Goal: Entertainment & Leisure: Browse casually

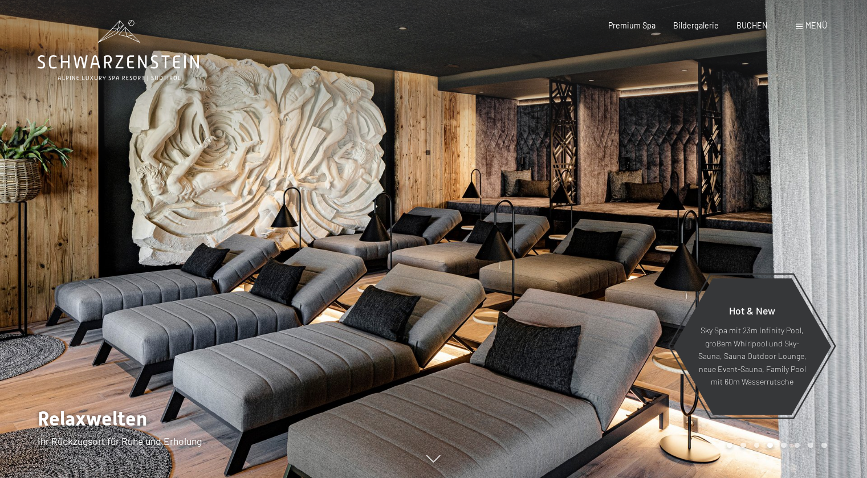
click at [810, 26] on span "Menü" at bounding box center [816, 26] width 22 height 10
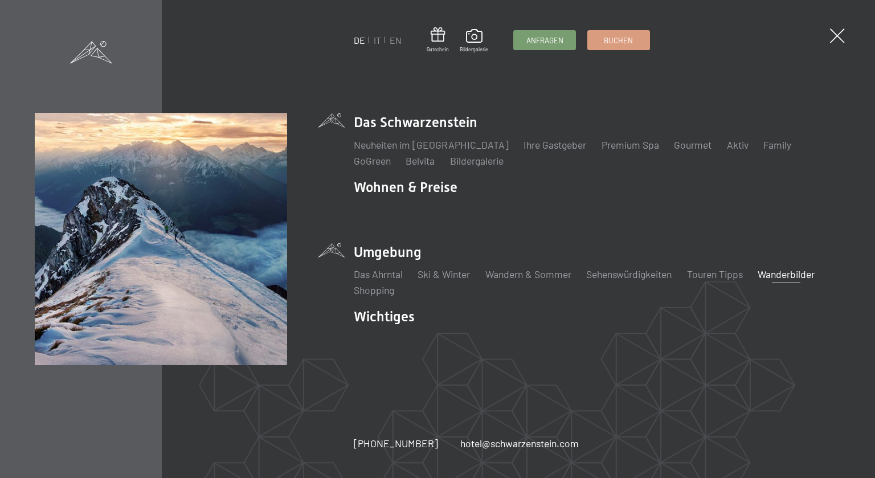
click at [802, 277] on link "Wanderbilder" at bounding box center [786, 274] width 57 height 13
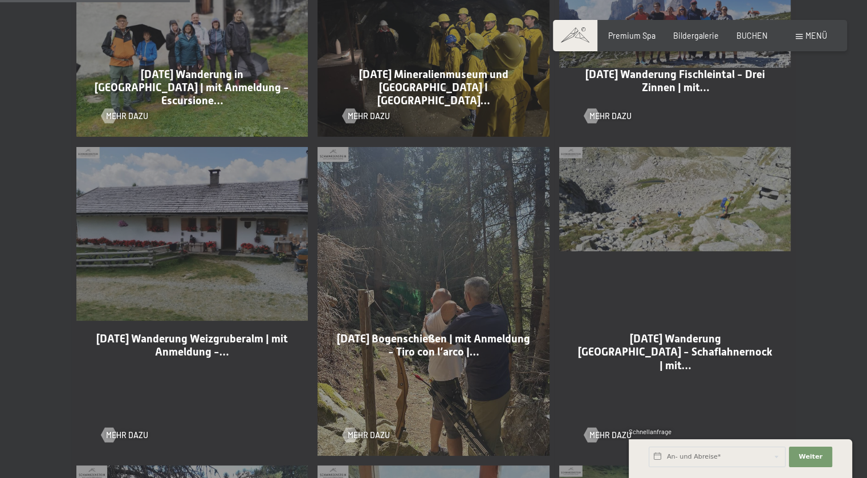
scroll to position [627, 0]
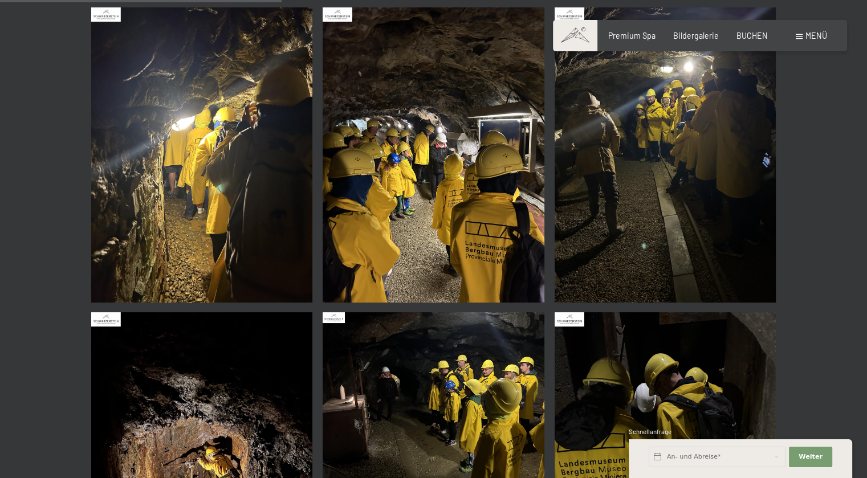
scroll to position [399, 0]
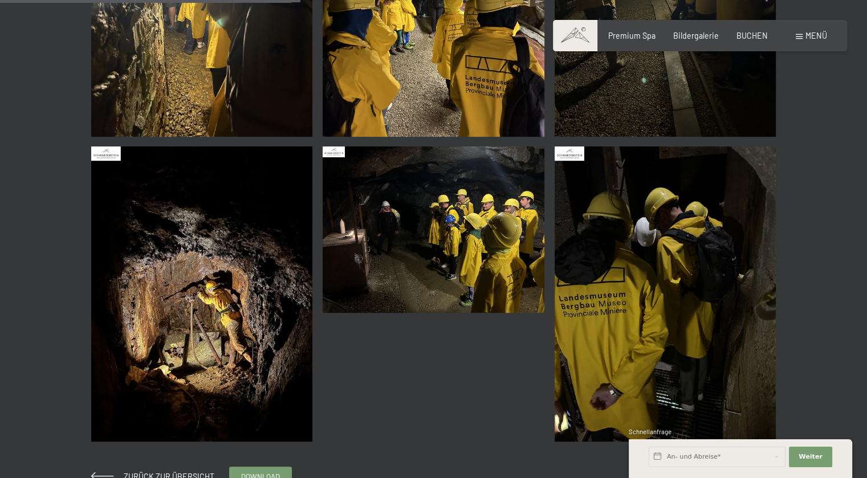
click at [399, 205] on img at bounding box center [434, 229] width 222 height 166
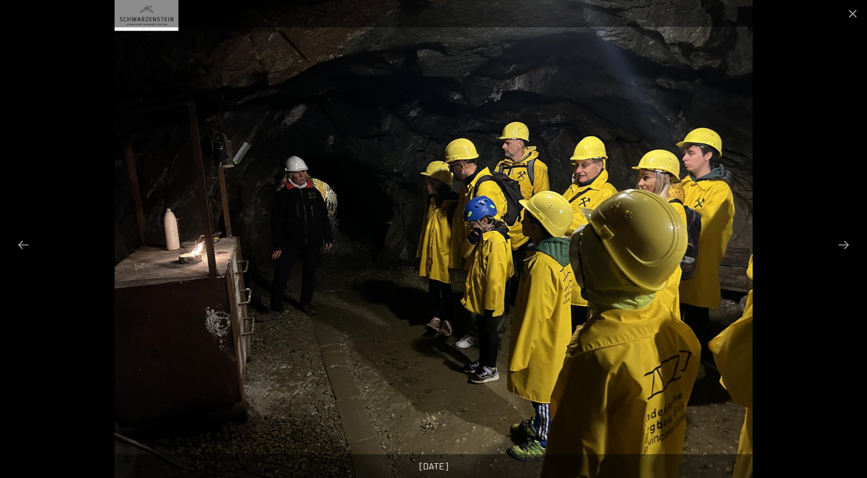
click at [773, 231] on div at bounding box center [433, 239] width 867 height 478
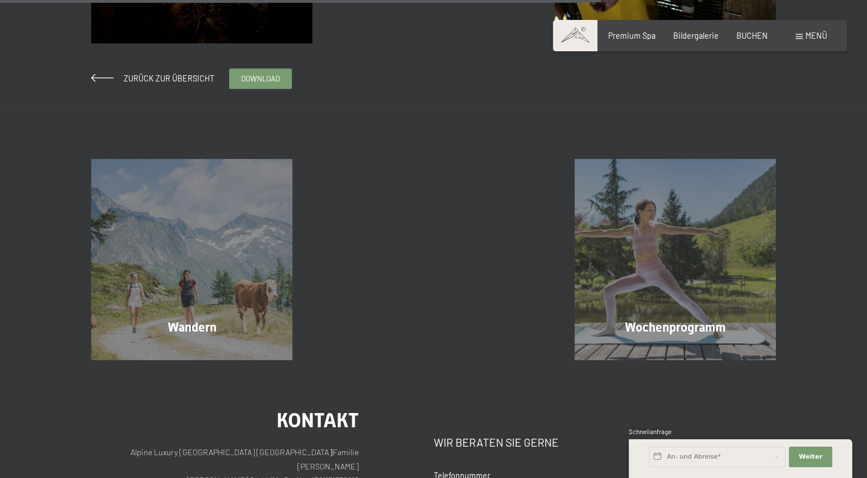
scroll to position [798, 0]
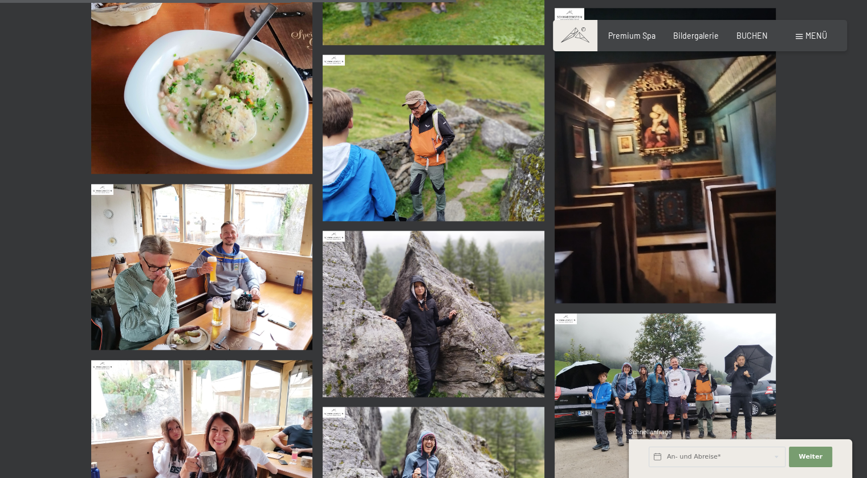
scroll to position [1197, 0]
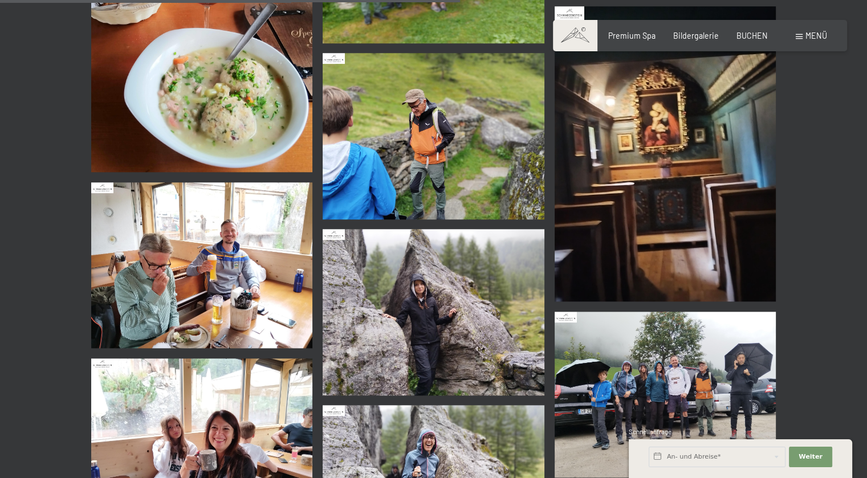
click at [445, 293] on img at bounding box center [434, 312] width 222 height 166
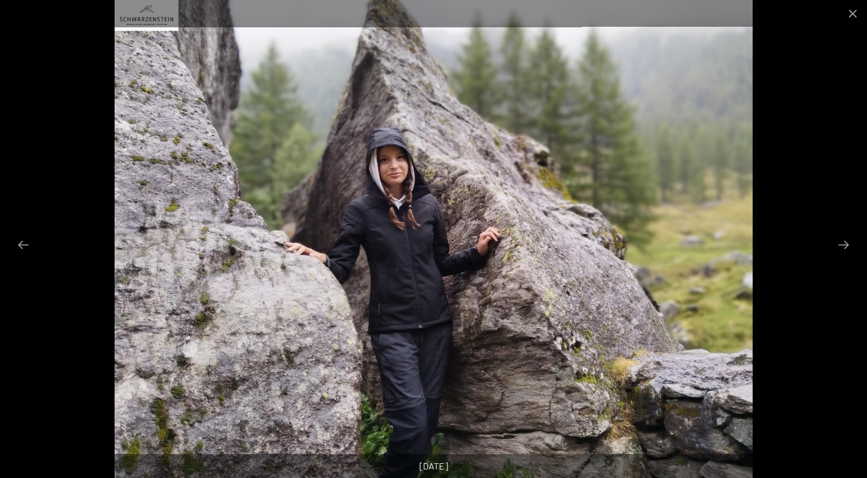
click at [771, 313] on div at bounding box center [433, 239] width 867 height 478
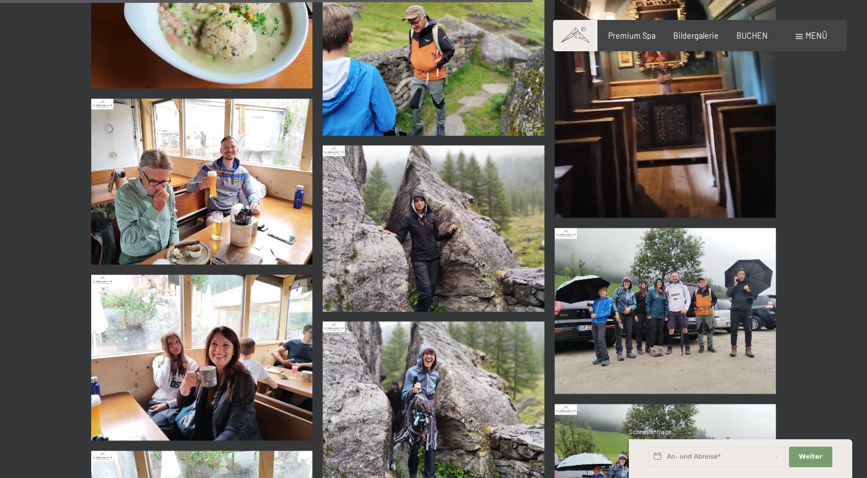
scroll to position [1425, 0]
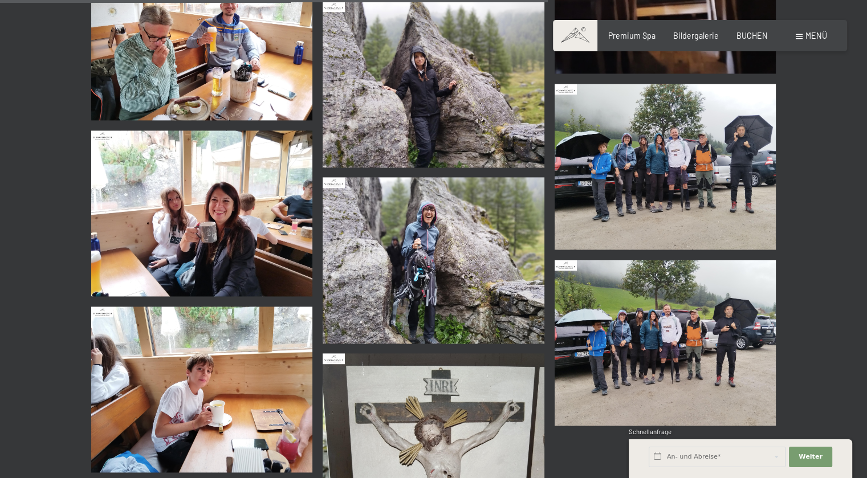
click at [671, 332] on img at bounding box center [666, 343] width 222 height 166
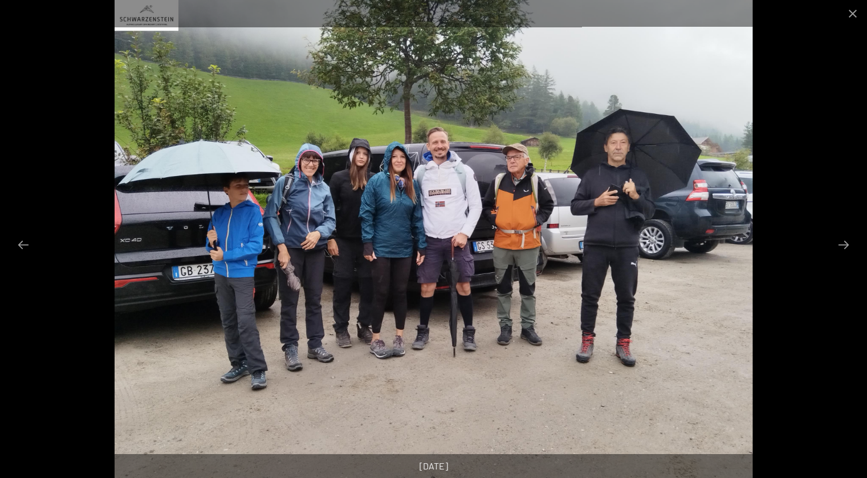
click at [784, 284] on div at bounding box center [433, 239] width 867 height 478
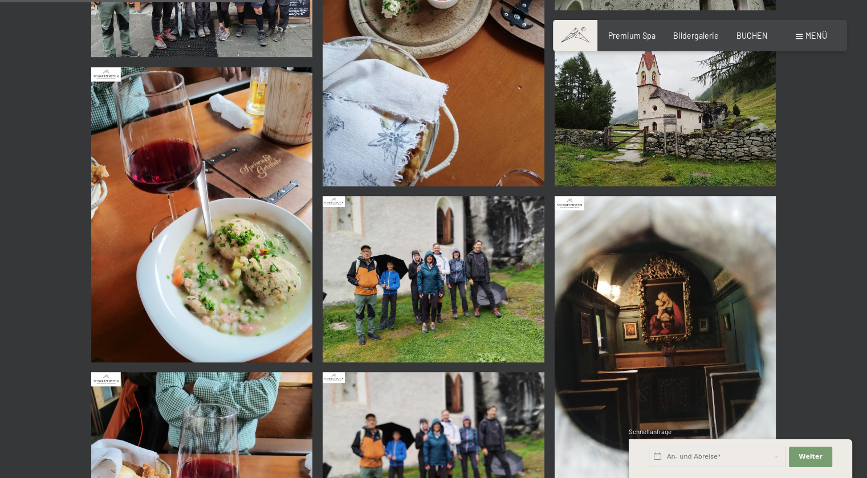
scroll to position [684, 0]
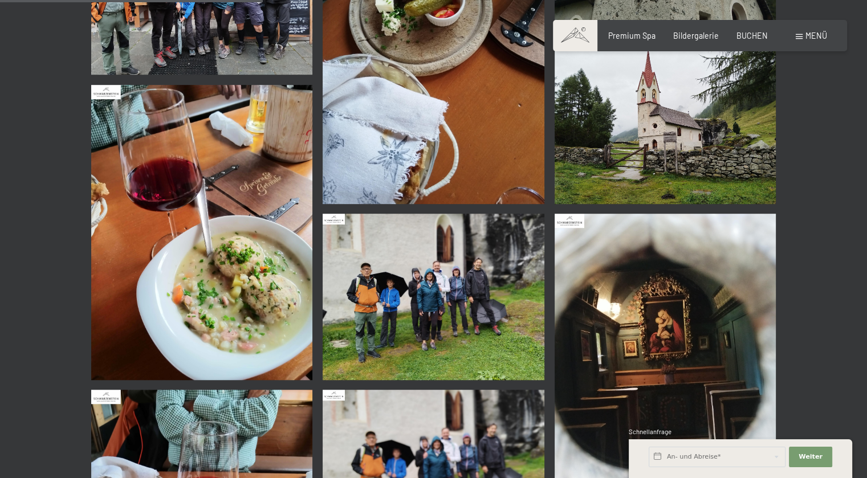
click at [395, 257] on img at bounding box center [434, 297] width 222 height 166
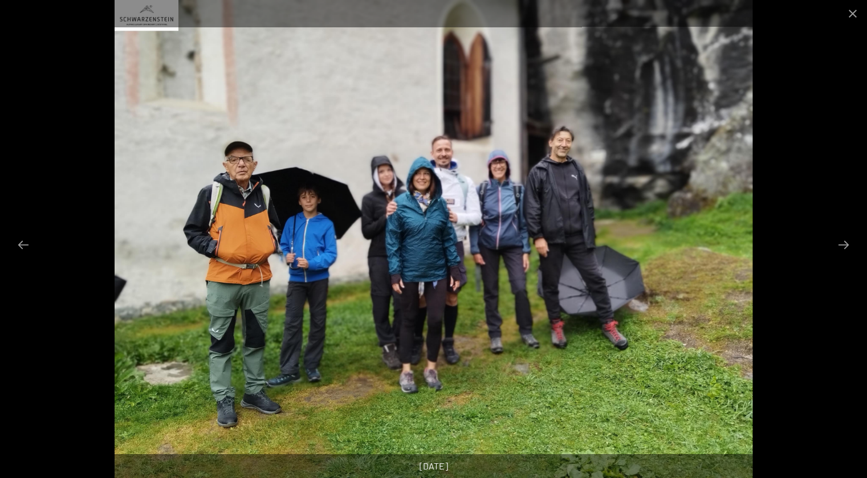
click at [798, 303] on div at bounding box center [433, 239] width 867 height 478
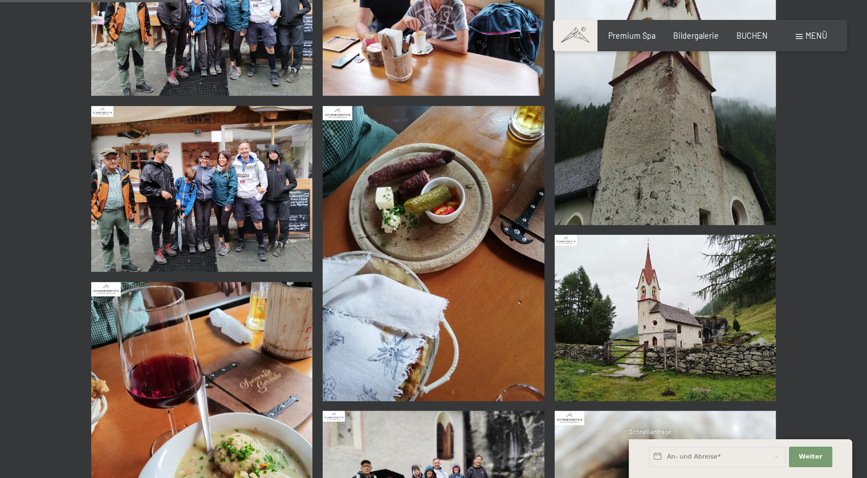
scroll to position [399, 0]
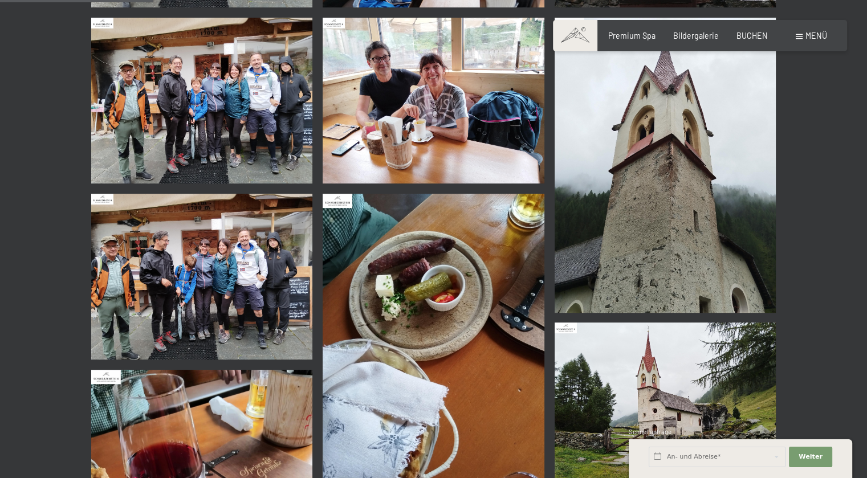
click at [223, 271] on img at bounding box center [202, 277] width 222 height 166
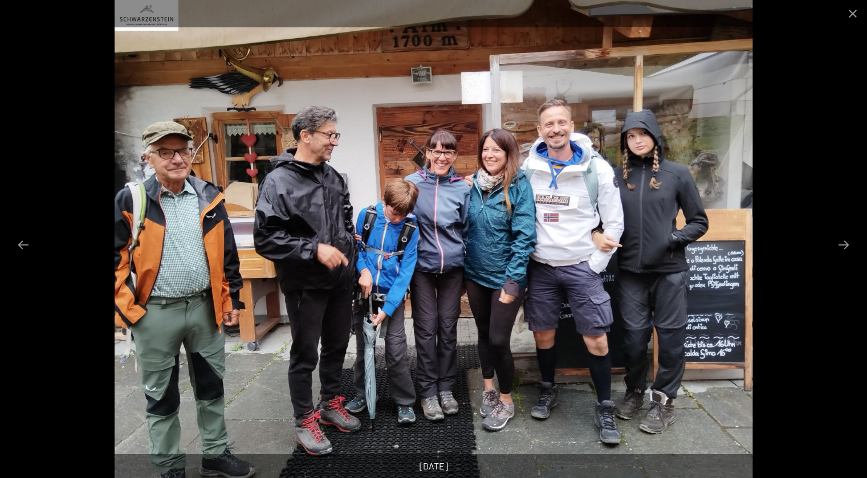
click at [810, 310] on div at bounding box center [433, 239] width 867 height 478
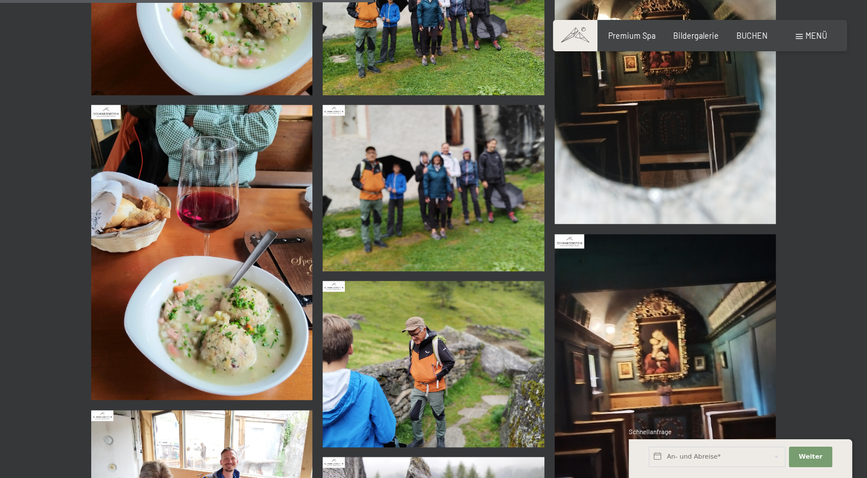
scroll to position [1197, 0]
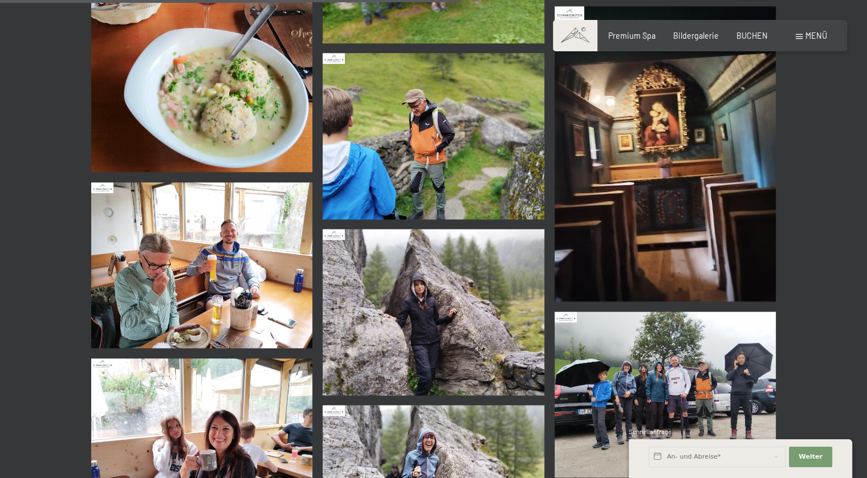
click at [403, 315] on img at bounding box center [434, 312] width 222 height 166
